Goal: Task Accomplishment & Management: Complete application form

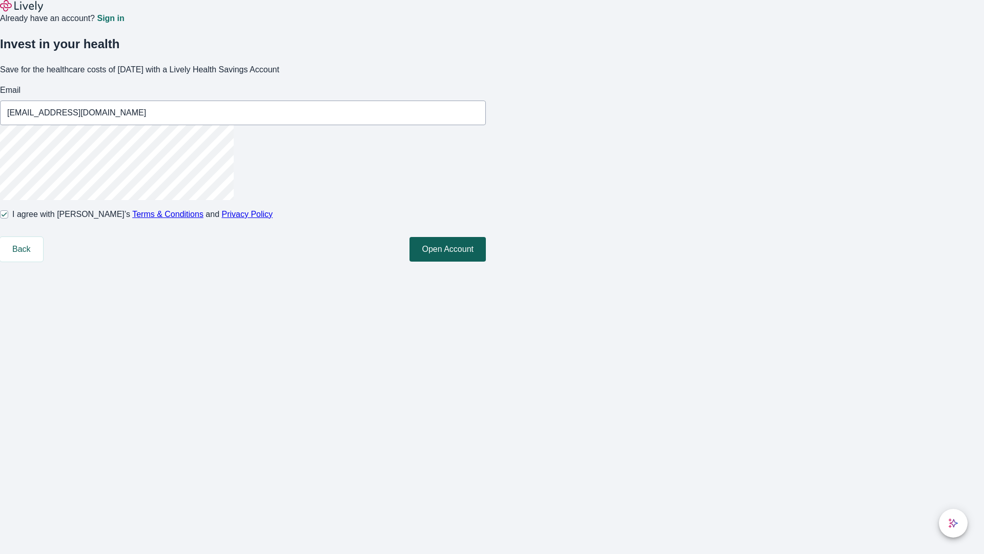
click at [486, 261] on button "Open Account" at bounding box center [448, 249] width 76 height 25
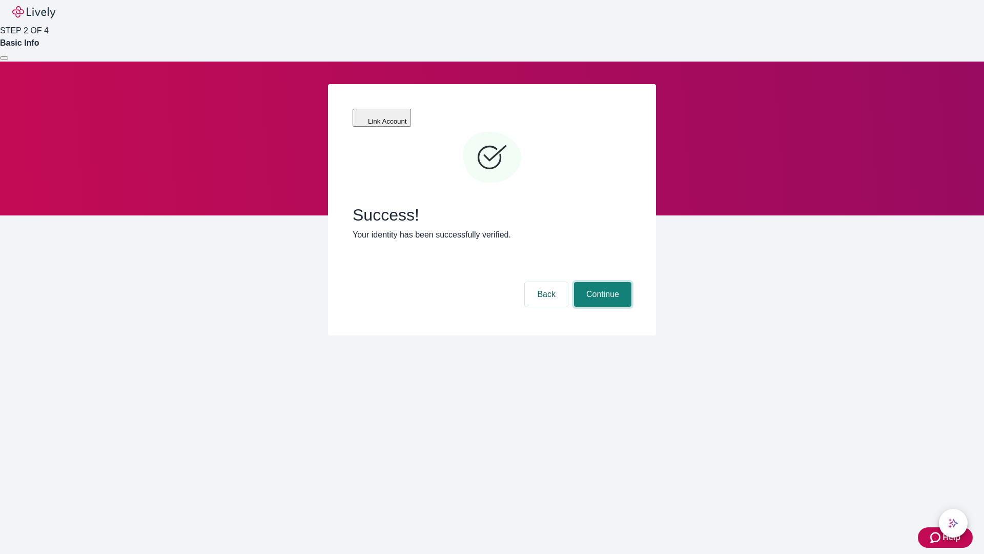
click at [601, 282] on button "Continue" at bounding box center [602, 294] width 57 height 25
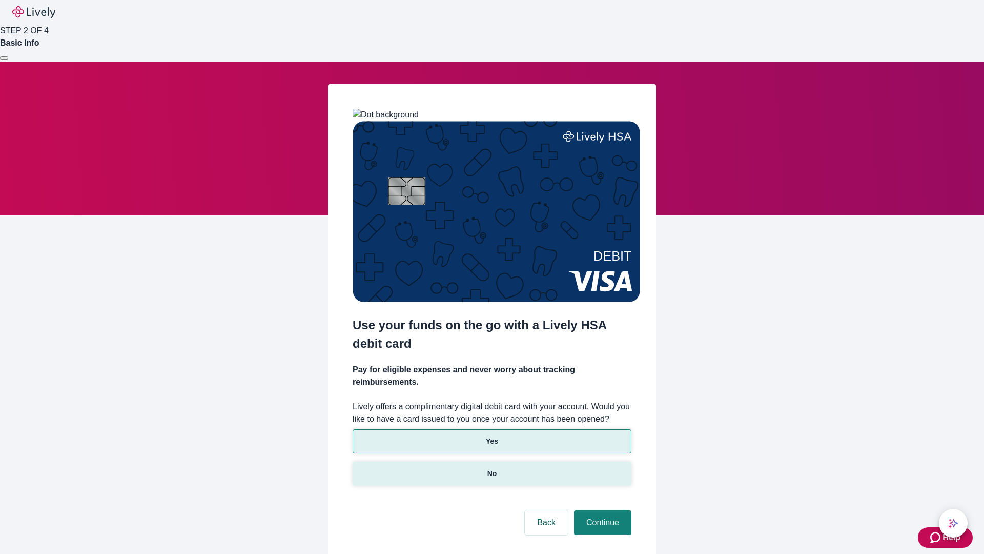
click at [492, 468] on p "No" at bounding box center [492, 473] width 10 height 11
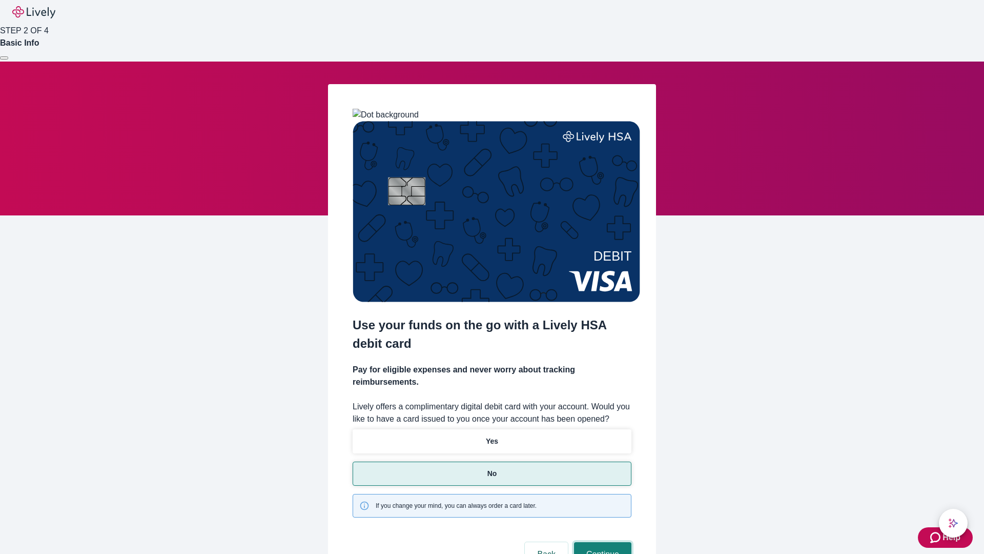
click at [601, 542] on button "Continue" at bounding box center [602, 554] width 57 height 25
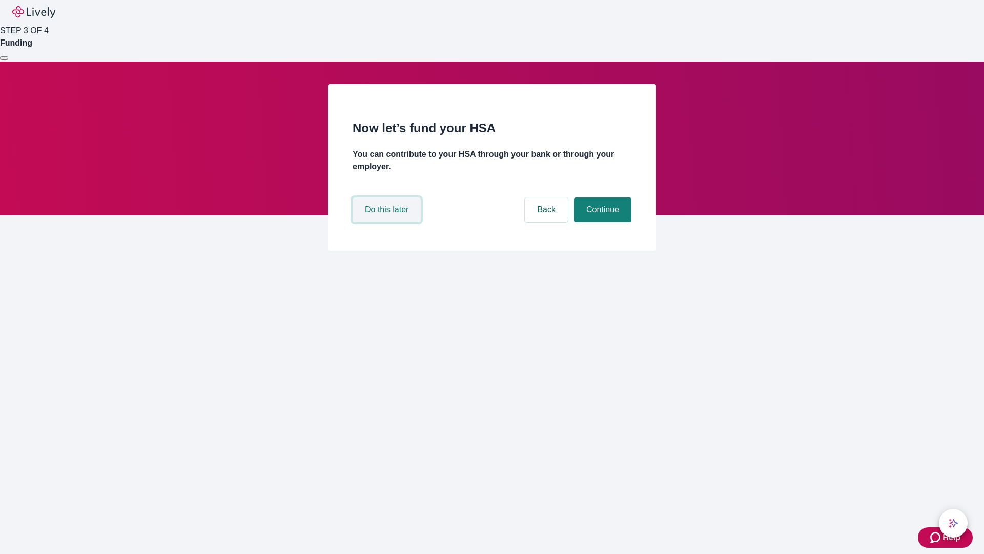
click at [388, 222] on button "Do this later" at bounding box center [387, 209] width 68 height 25
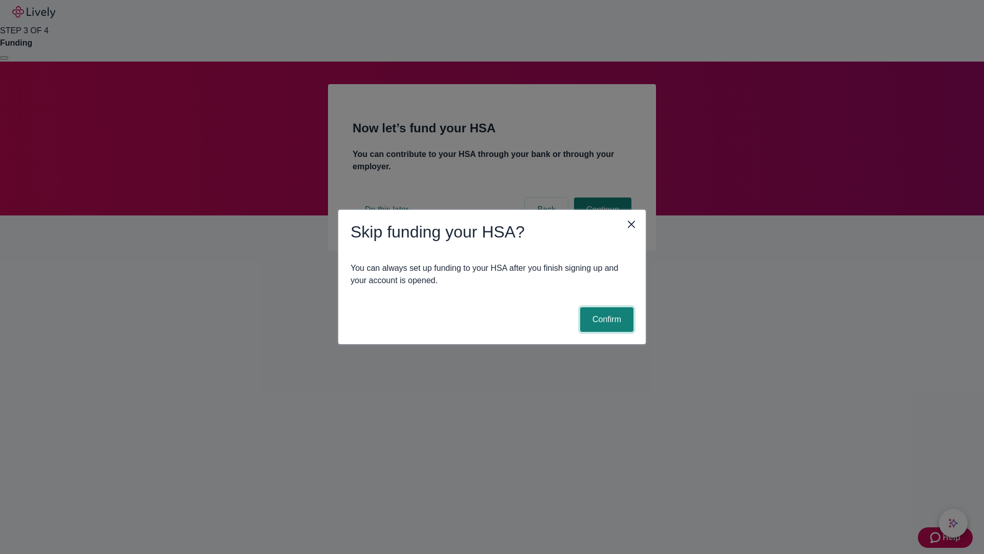
click at [605, 319] on button "Confirm" at bounding box center [606, 319] width 53 height 25
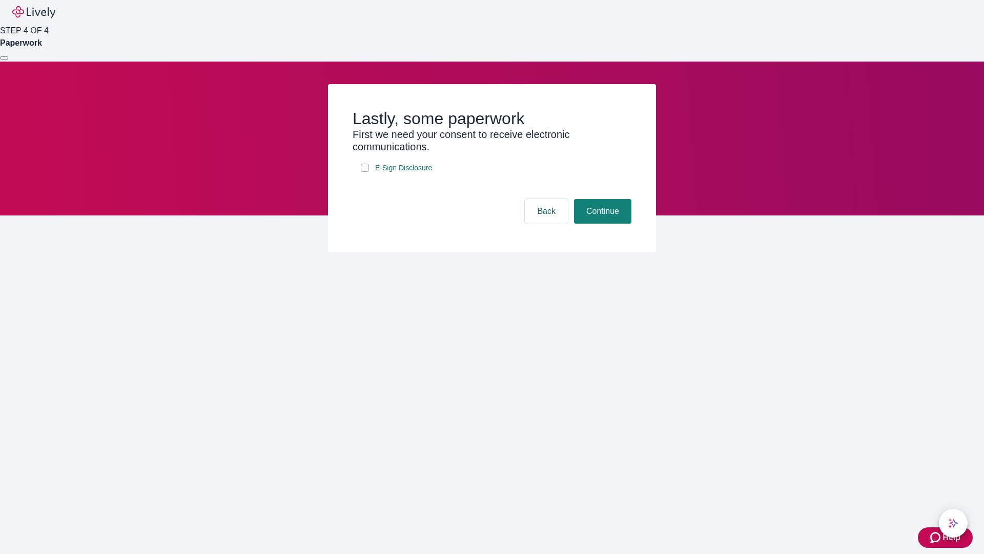
click at [365, 172] on input "E-Sign Disclosure" at bounding box center [365, 168] width 8 height 8
checkbox input "true"
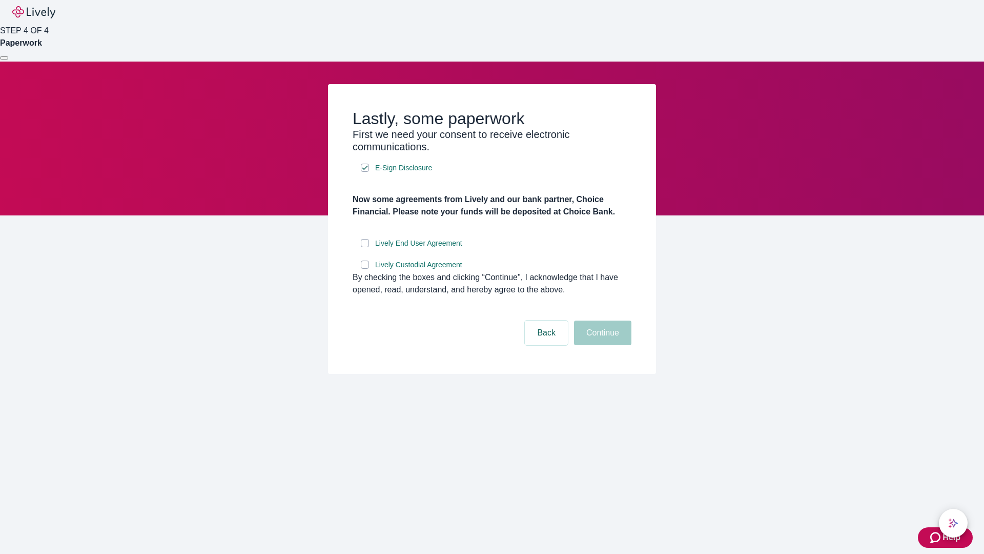
click at [365, 247] on input "Lively End User Agreement" at bounding box center [365, 243] width 8 height 8
checkbox input "true"
click at [365, 269] on input "Lively Custodial Agreement" at bounding box center [365, 264] width 8 height 8
checkbox input "true"
click at [601, 345] on button "Continue" at bounding box center [602, 332] width 57 height 25
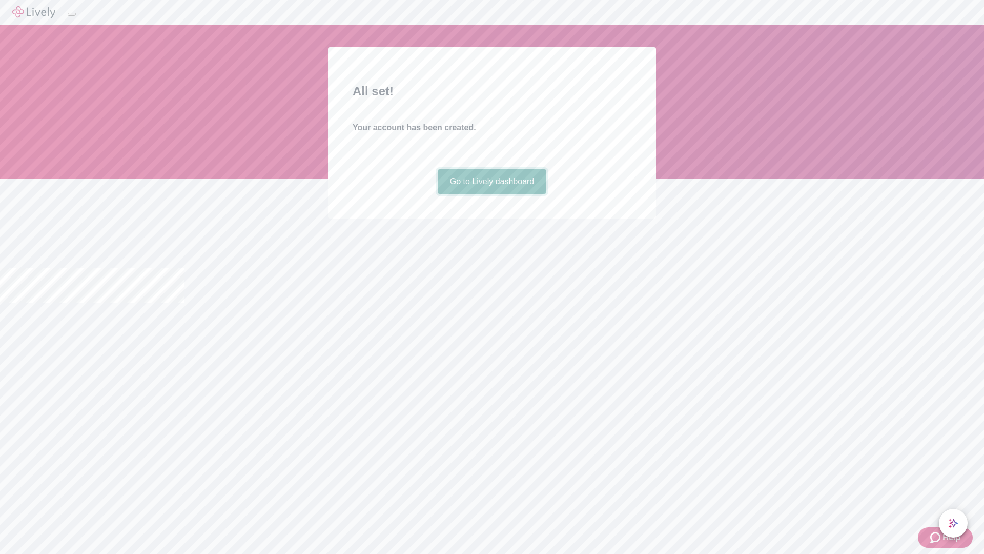
click at [492, 194] on link "Go to Lively dashboard" at bounding box center [492, 181] width 109 height 25
